Goal: Find specific page/section: Find specific page/section

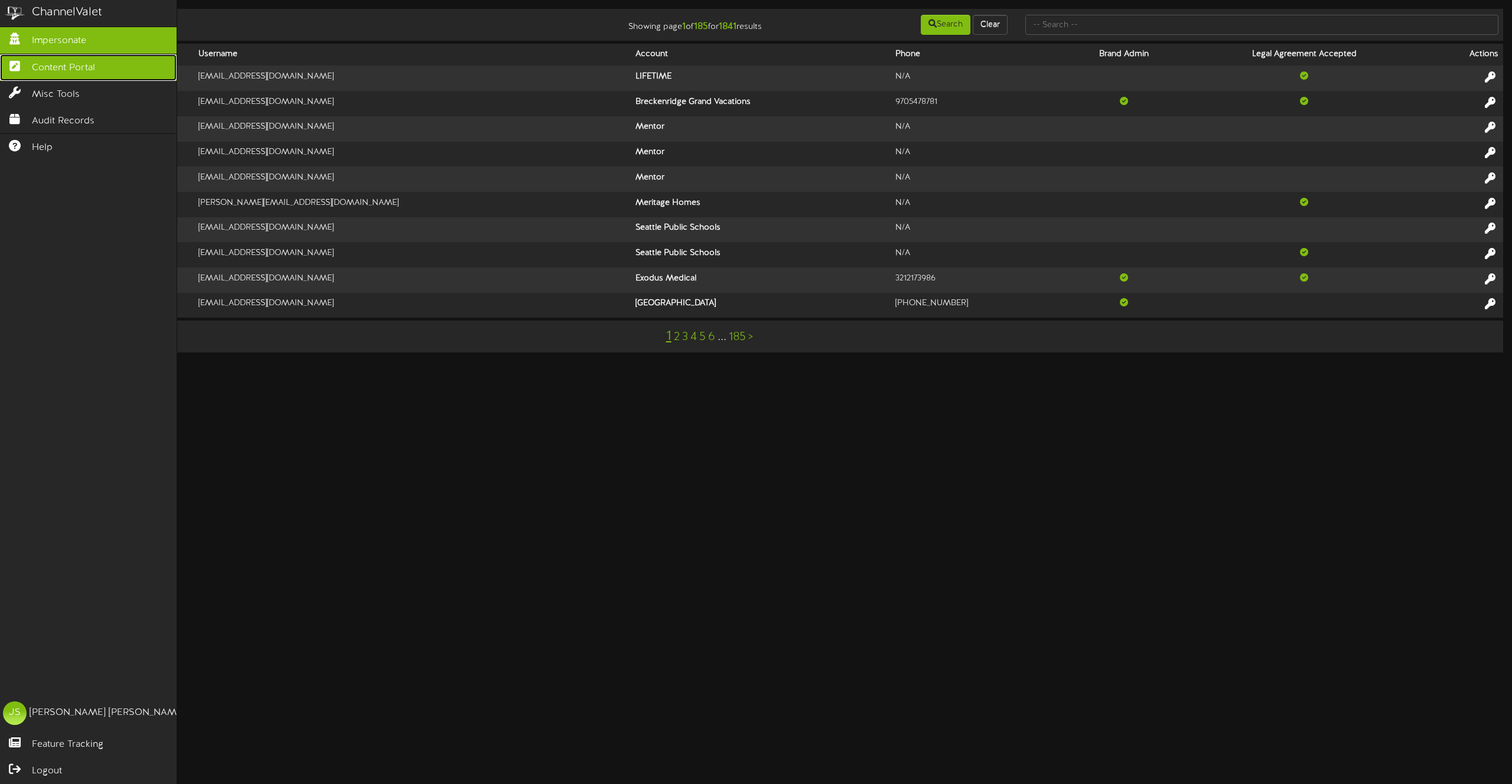
click at [37, 71] on span "Content Portal" at bounding box center [63, 68] width 63 height 14
click at [42, 67] on span "Content Portal" at bounding box center [63, 68] width 63 height 14
